Goal: Information Seeking & Learning: Learn about a topic

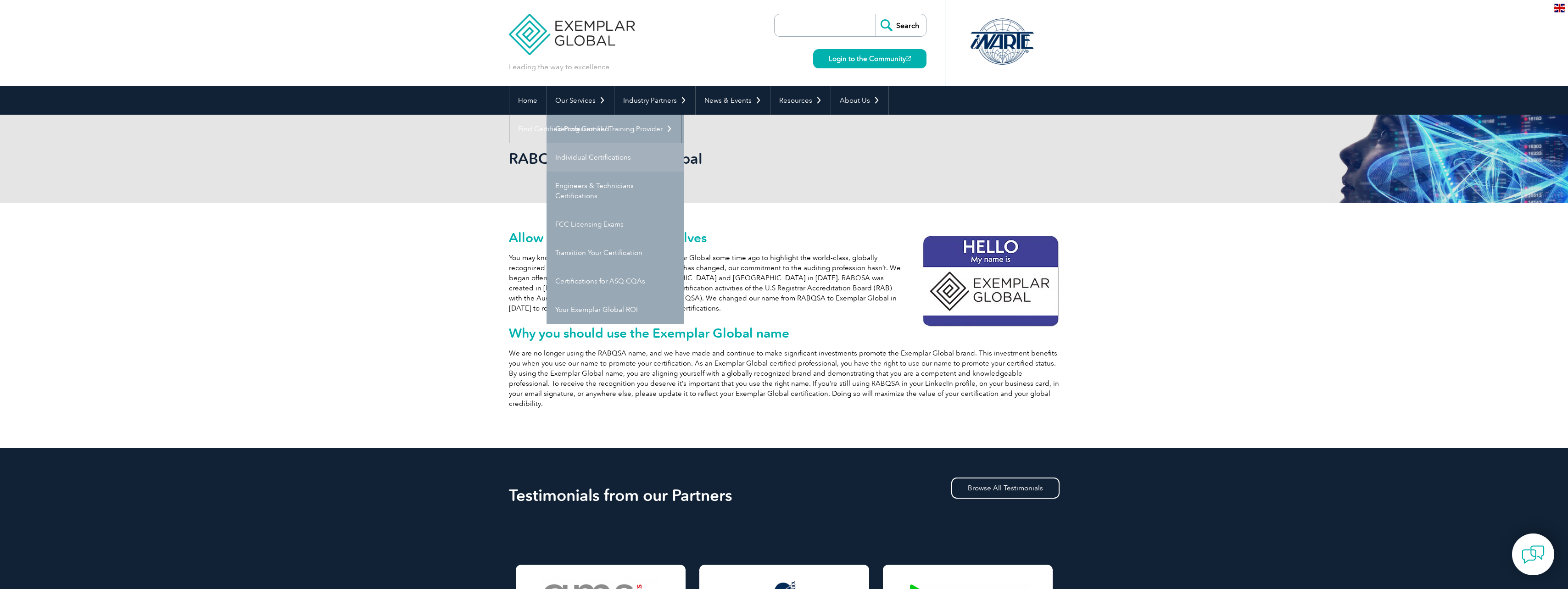
click at [573, 161] on link "Individual Certifications" at bounding box center [615, 158] width 137 height 29
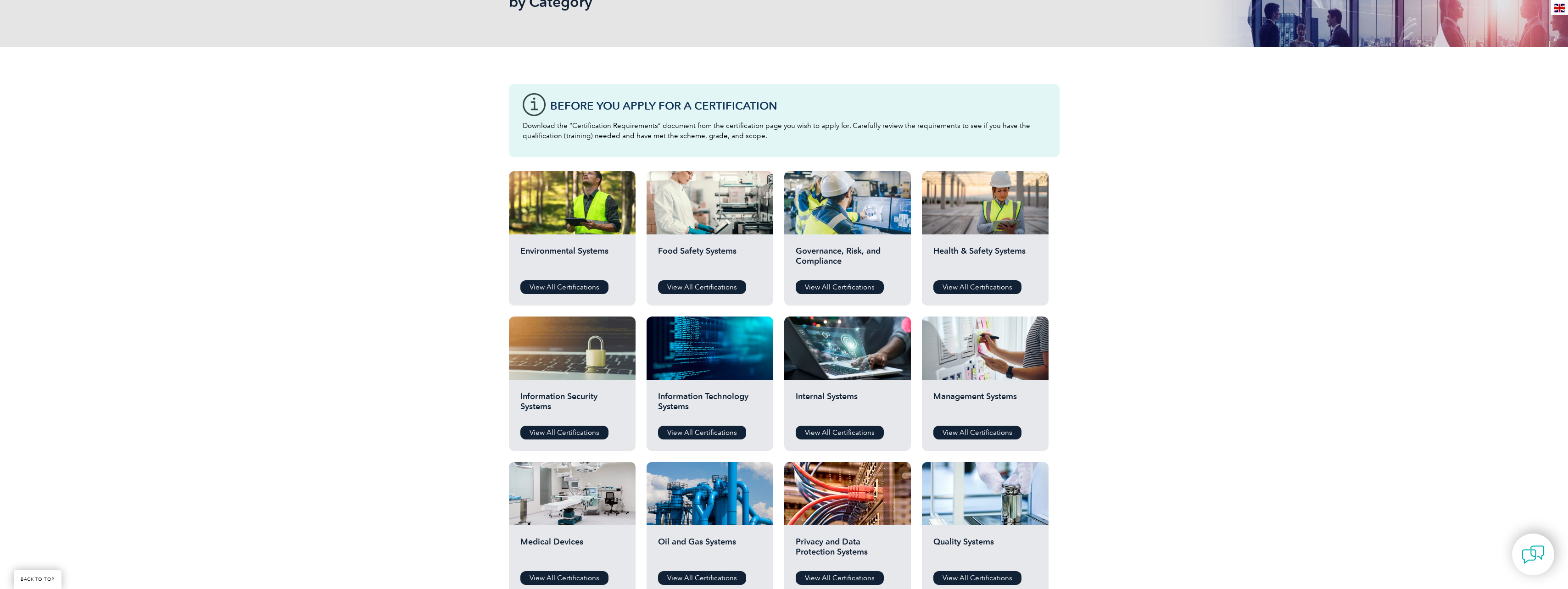
scroll to position [229, 0]
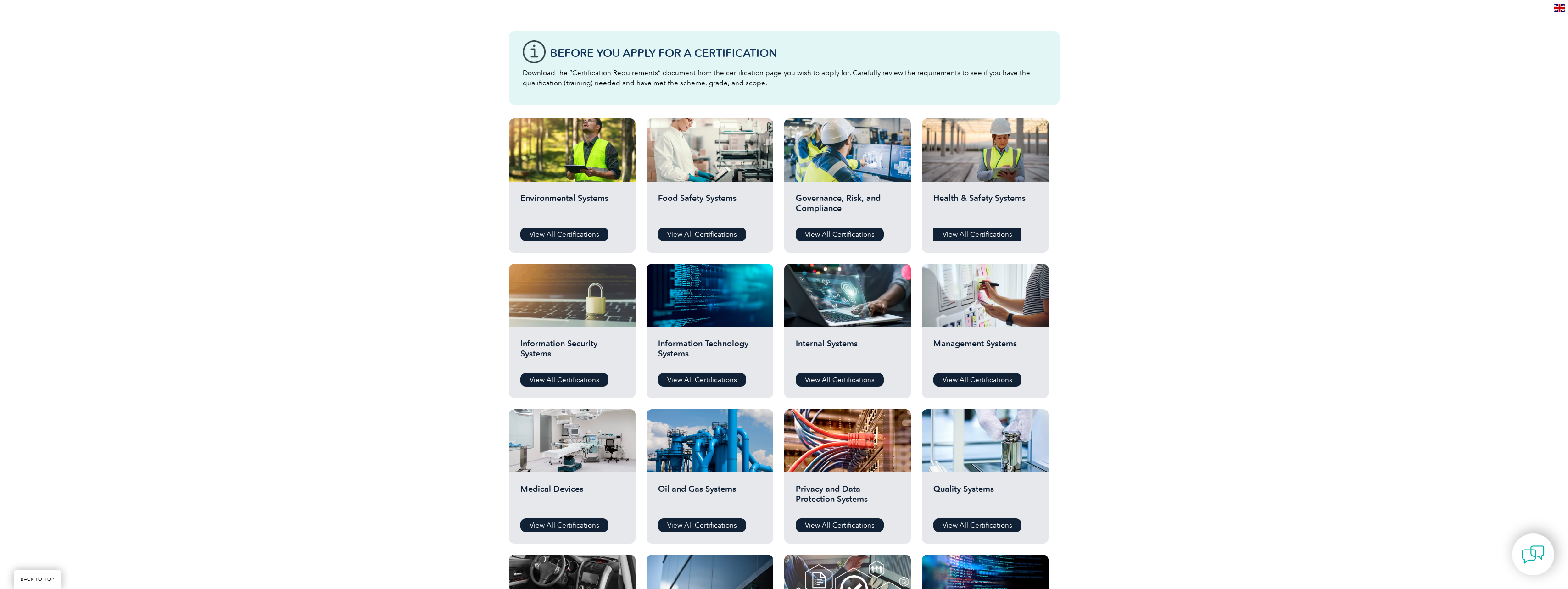
click at [980, 235] on link "View All Certifications" at bounding box center [977, 234] width 88 height 14
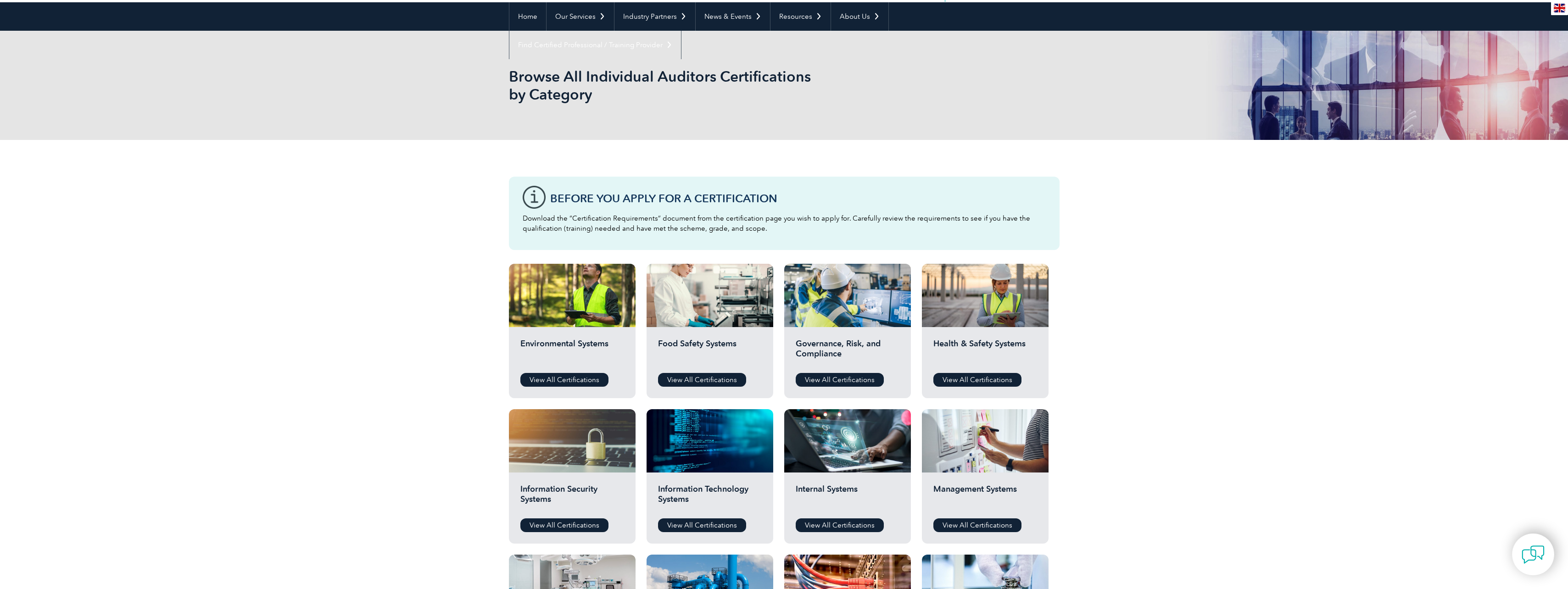
scroll to position [0, 0]
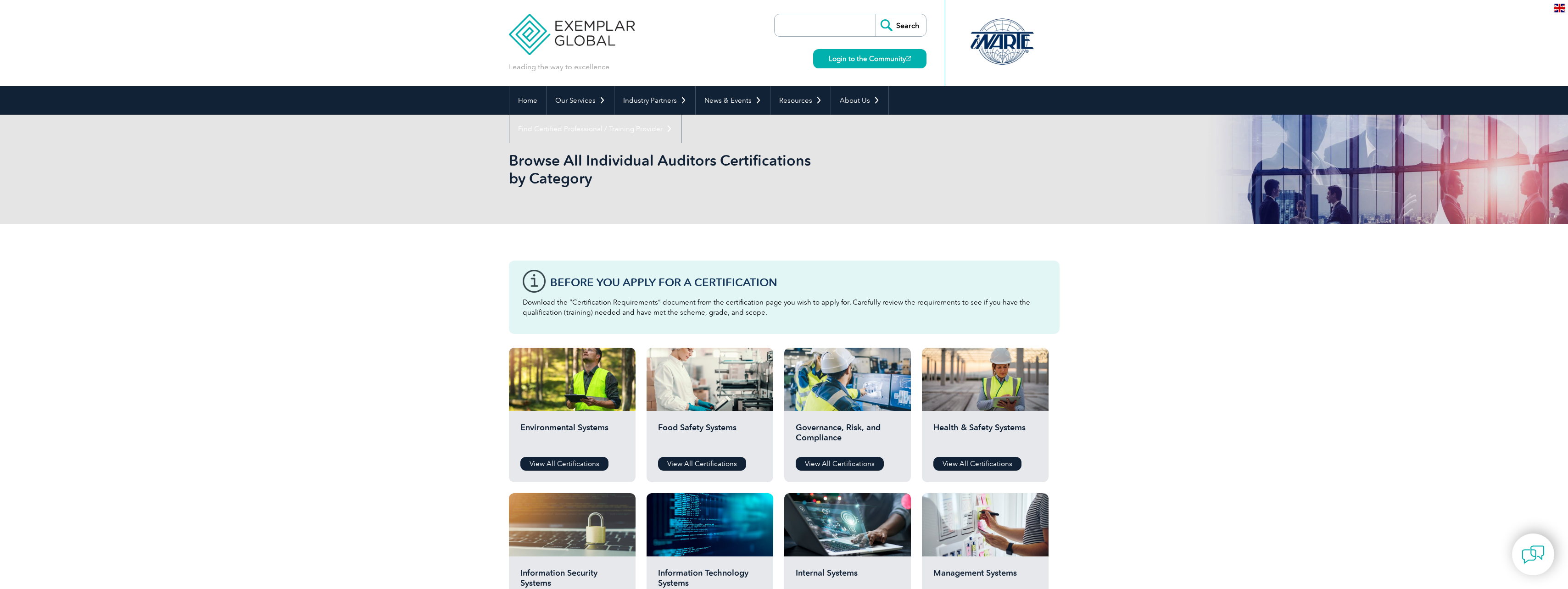
click at [838, 17] on input "search" at bounding box center [827, 25] width 96 height 22
paste input "lead WHS auditor"
type input "lead WHS auditor"
click at [903, 19] on input "Search" at bounding box center [901, 25] width 50 height 22
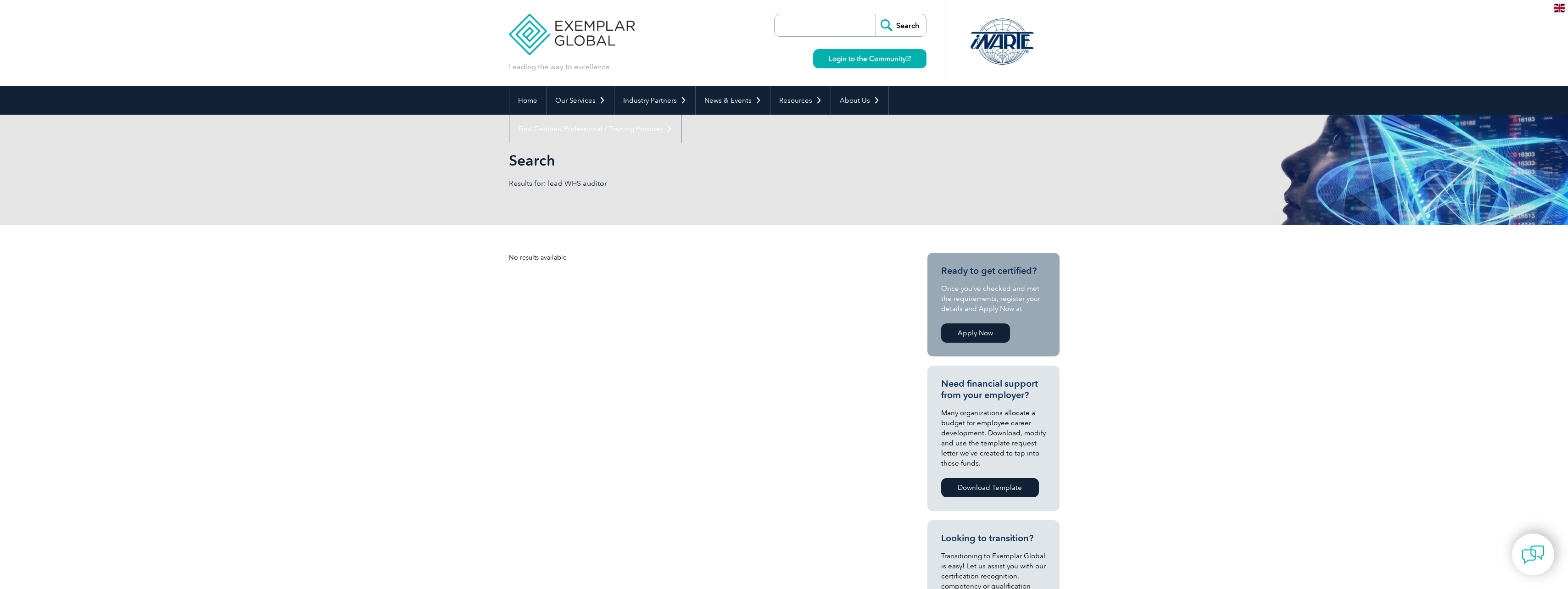
click at [829, 26] on input "search" at bounding box center [827, 25] width 96 height 22
paste input "lead WHS auditor"
drag, startPoint x: 805, startPoint y: 27, endPoint x: 542, endPoint y: 26, distance: 263.0
click at [594, 26] on div "Leading the way to excellence Search" at bounding box center [784, 43] width 551 height 86
type input "WHS auditor"
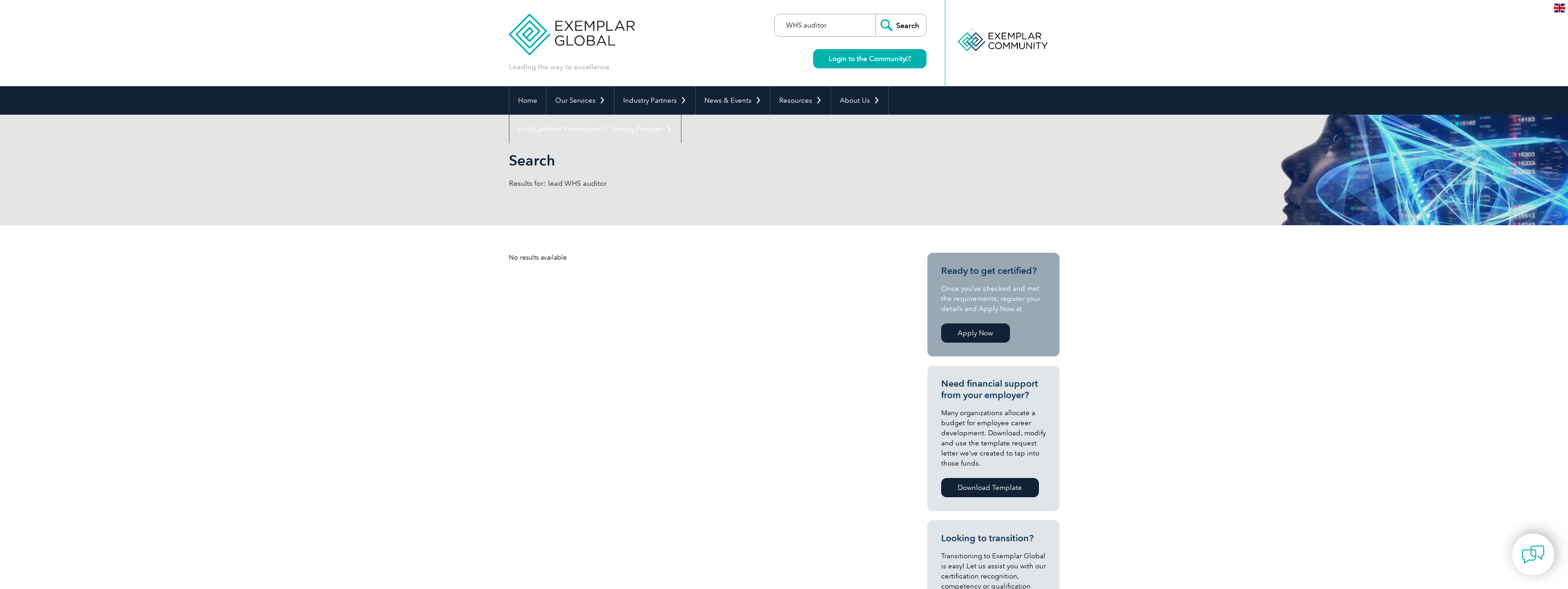
click at [876, 14] on input "Search" at bounding box center [901, 25] width 50 height 22
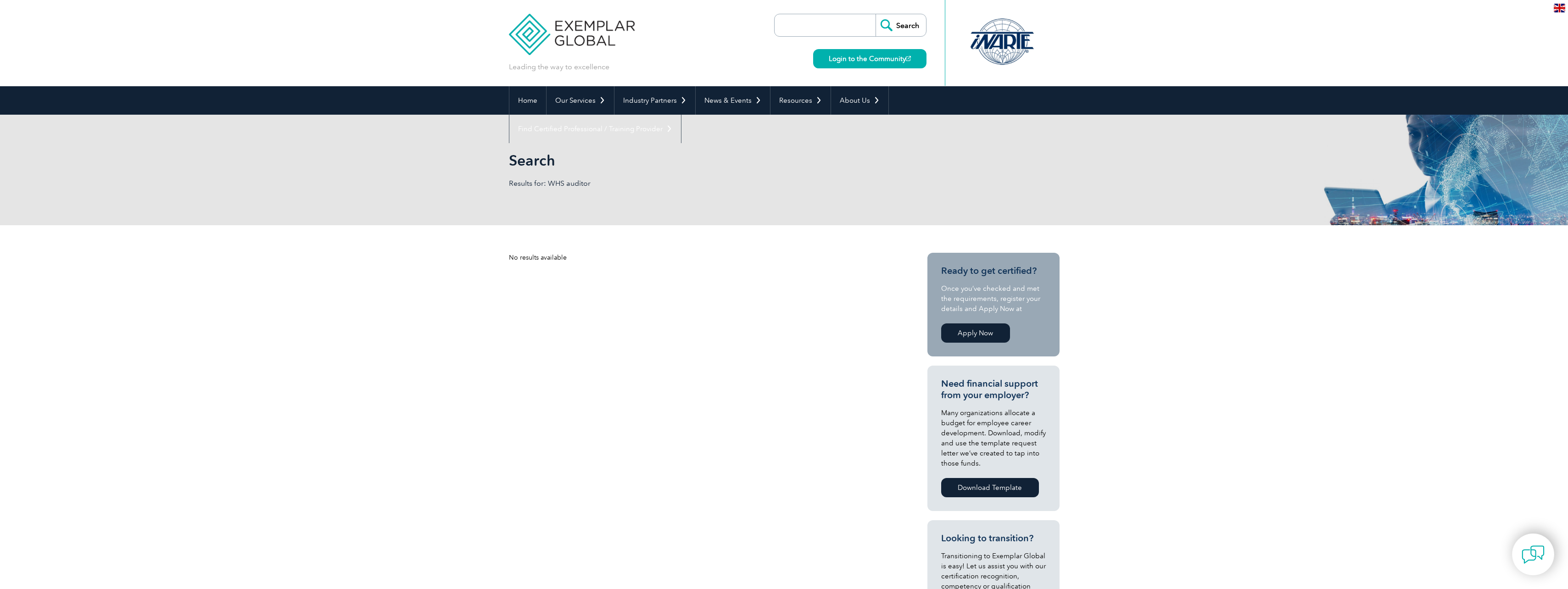
click at [823, 24] on input "search" at bounding box center [827, 25] width 96 height 22
paste input "lead WHS auditor"
drag, startPoint x: 819, startPoint y: 24, endPoint x: 733, endPoint y: 17, distance: 86.3
click at [734, 17] on div "Leading the way to excellence Search" at bounding box center [784, 43] width 551 height 86
type input "auditor"
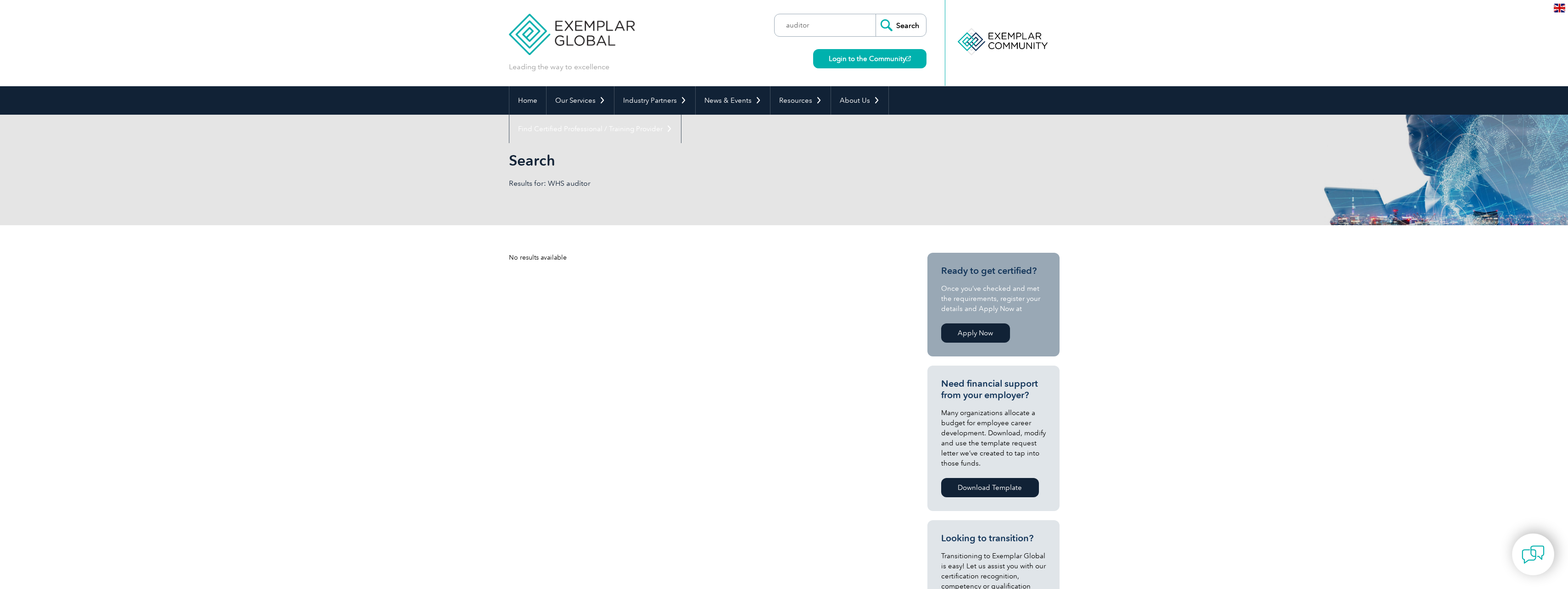
click at [914, 26] on input "Search" at bounding box center [901, 25] width 50 height 22
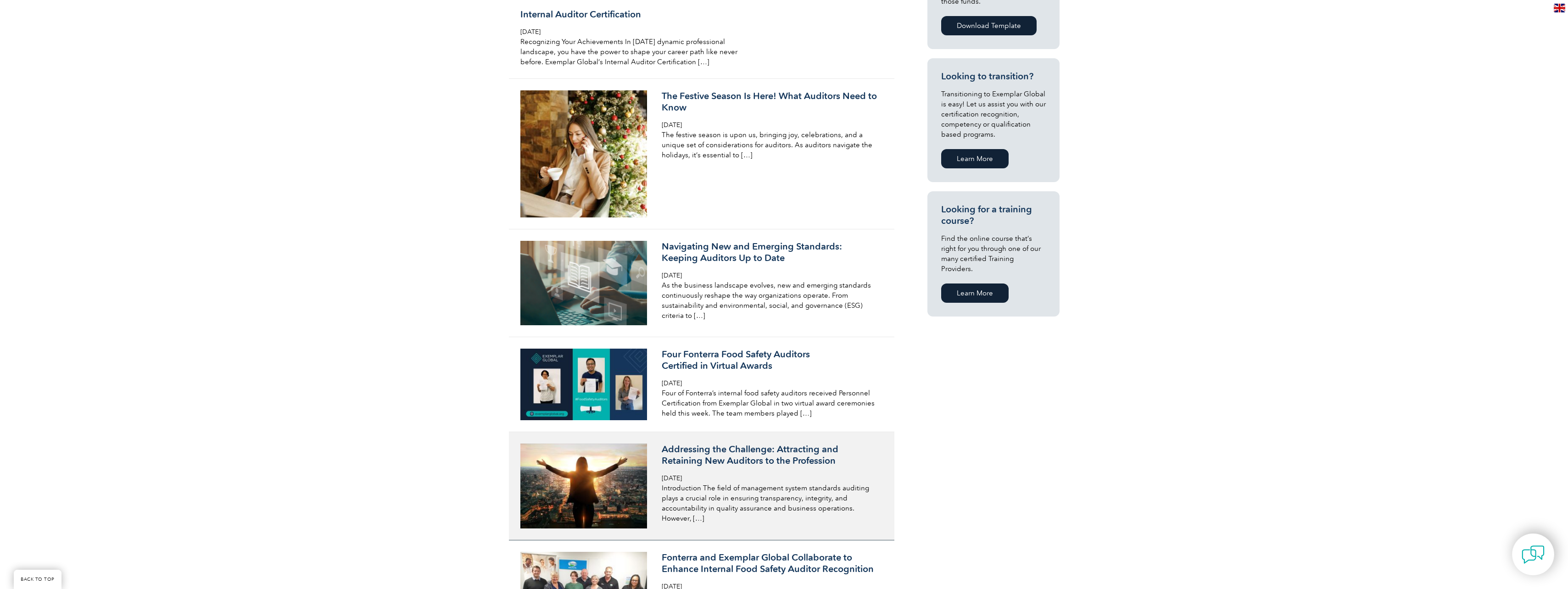
scroll to position [505, 0]
